Goal: Information Seeking & Learning: Learn about a topic

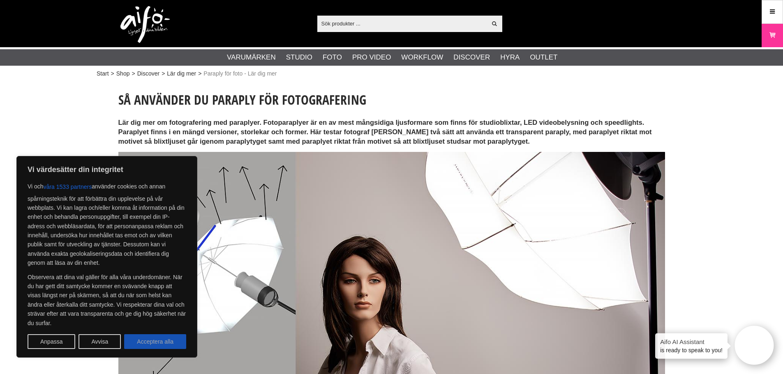
click at [153, 341] on button "Acceptera alla" at bounding box center [155, 342] width 62 height 15
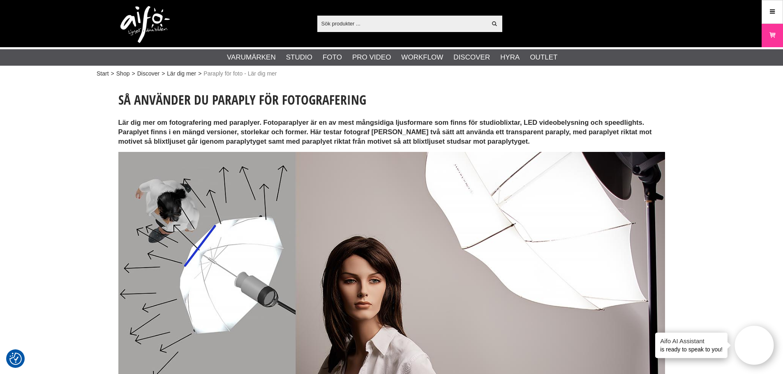
checkbox input "true"
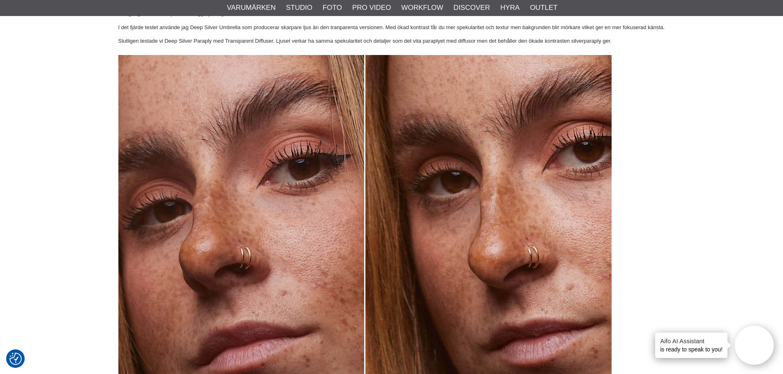
scroll to position [1181, 0]
